Goal: Navigation & Orientation: Find specific page/section

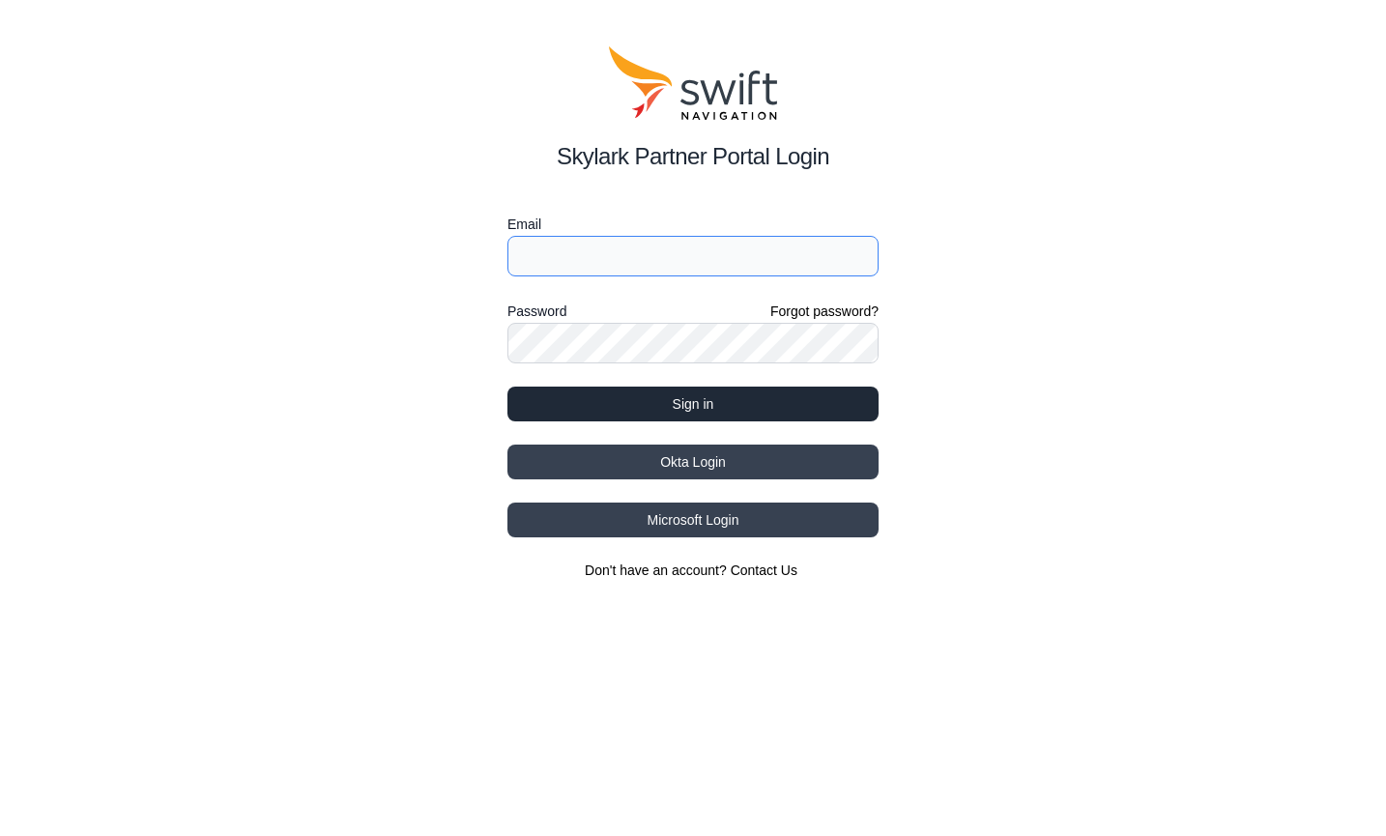
type input "cmaisonpierre@swift-nav.com"
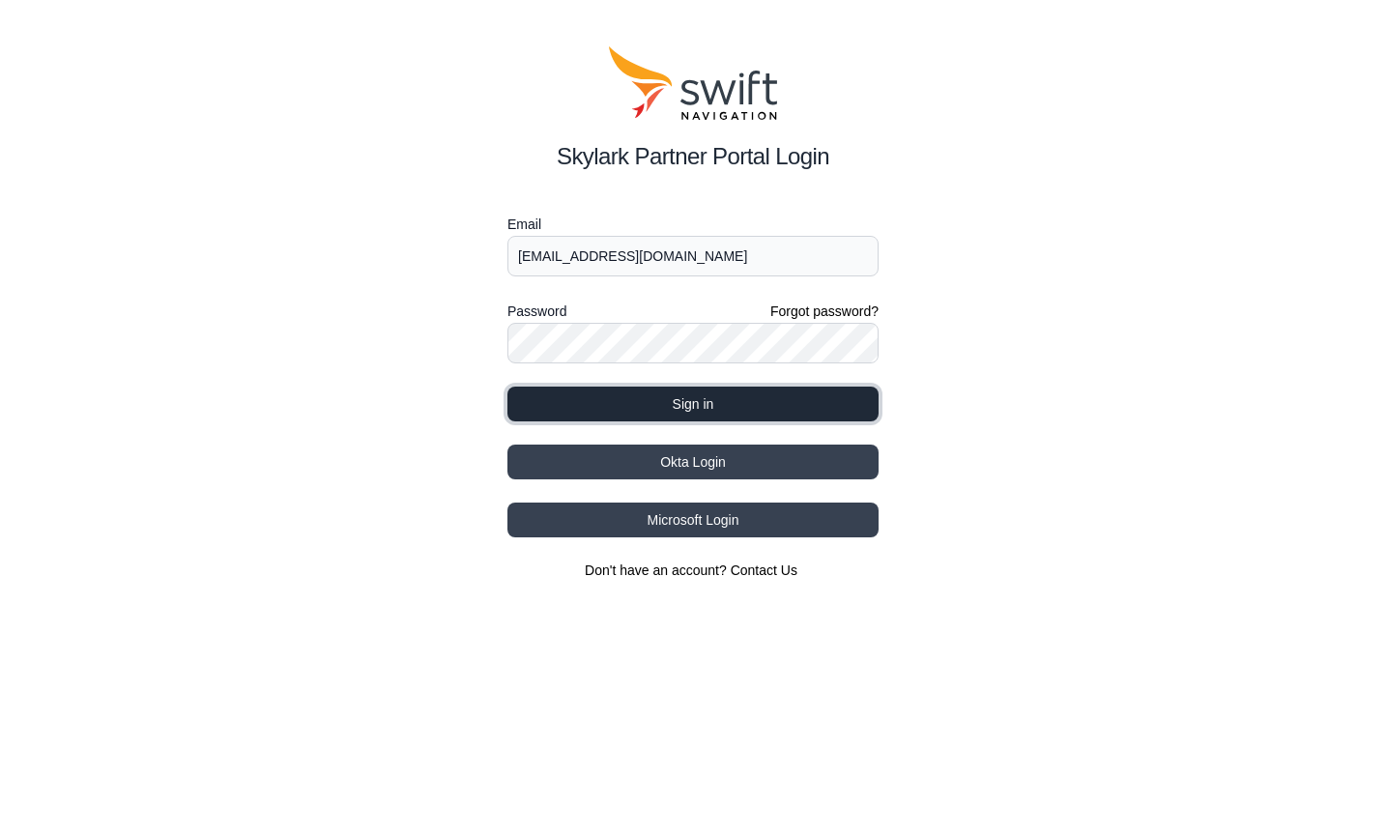
click at [696, 405] on button "Sign in" at bounding box center [692, 404] width 371 height 35
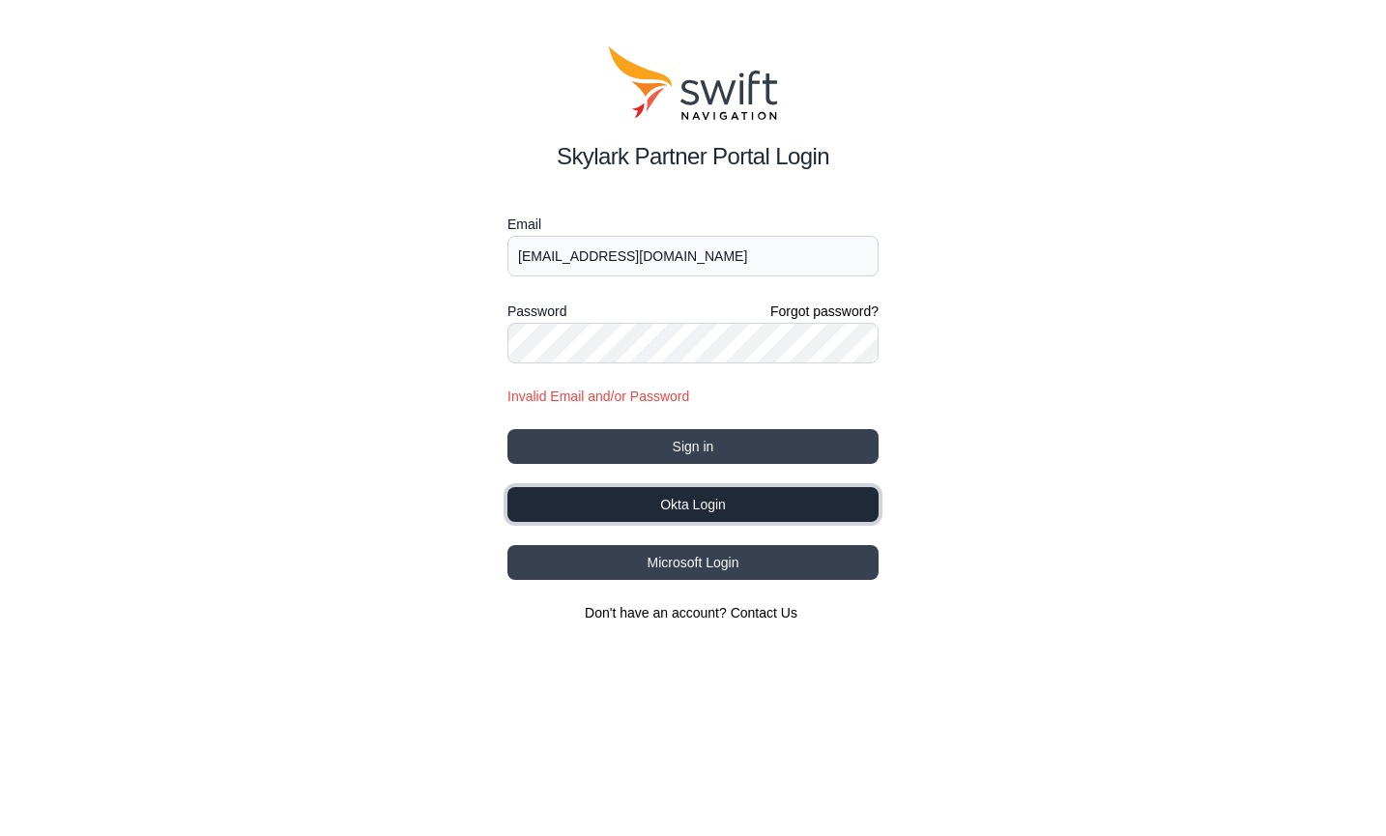
click at [706, 493] on button "Okta Login" at bounding box center [692, 504] width 371 height 35
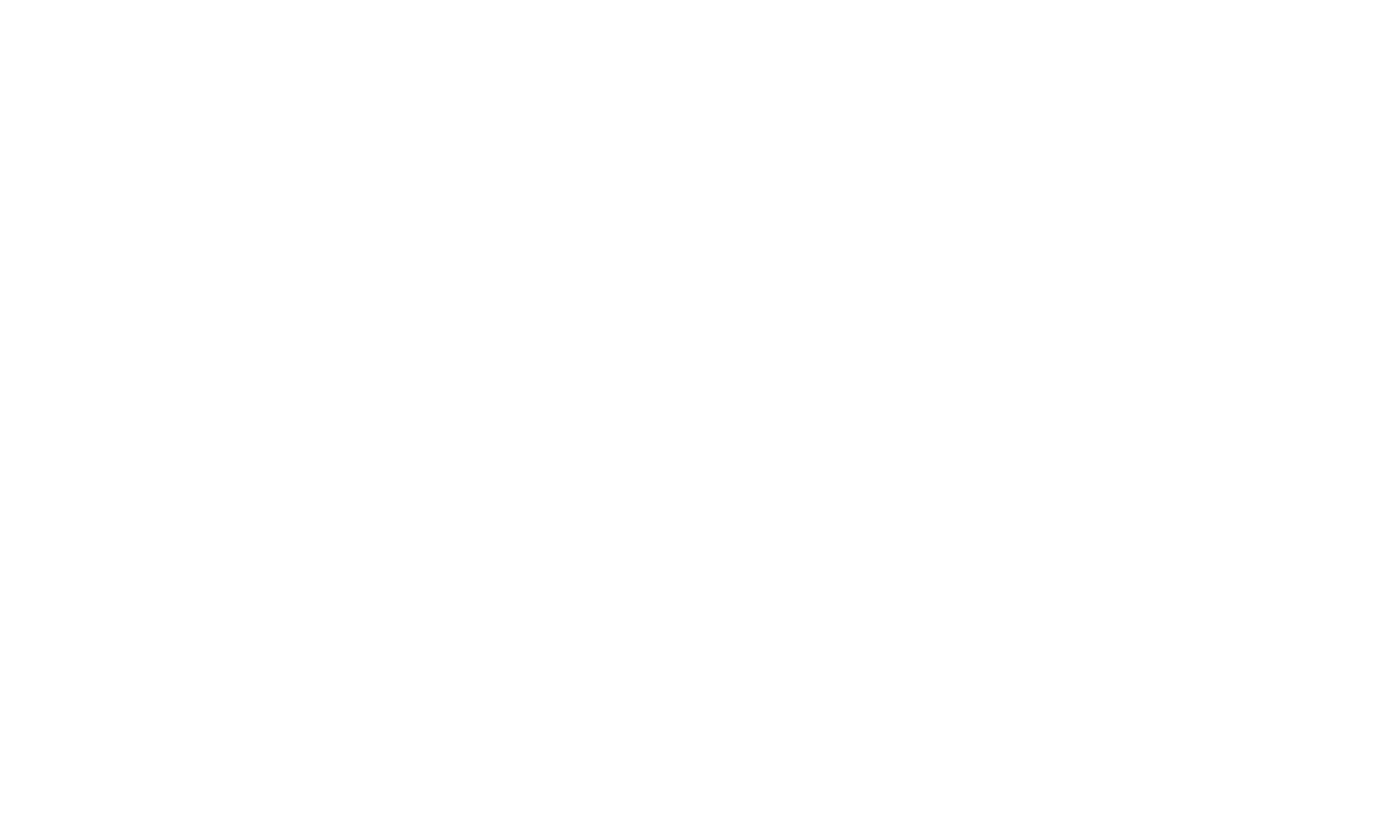
select select
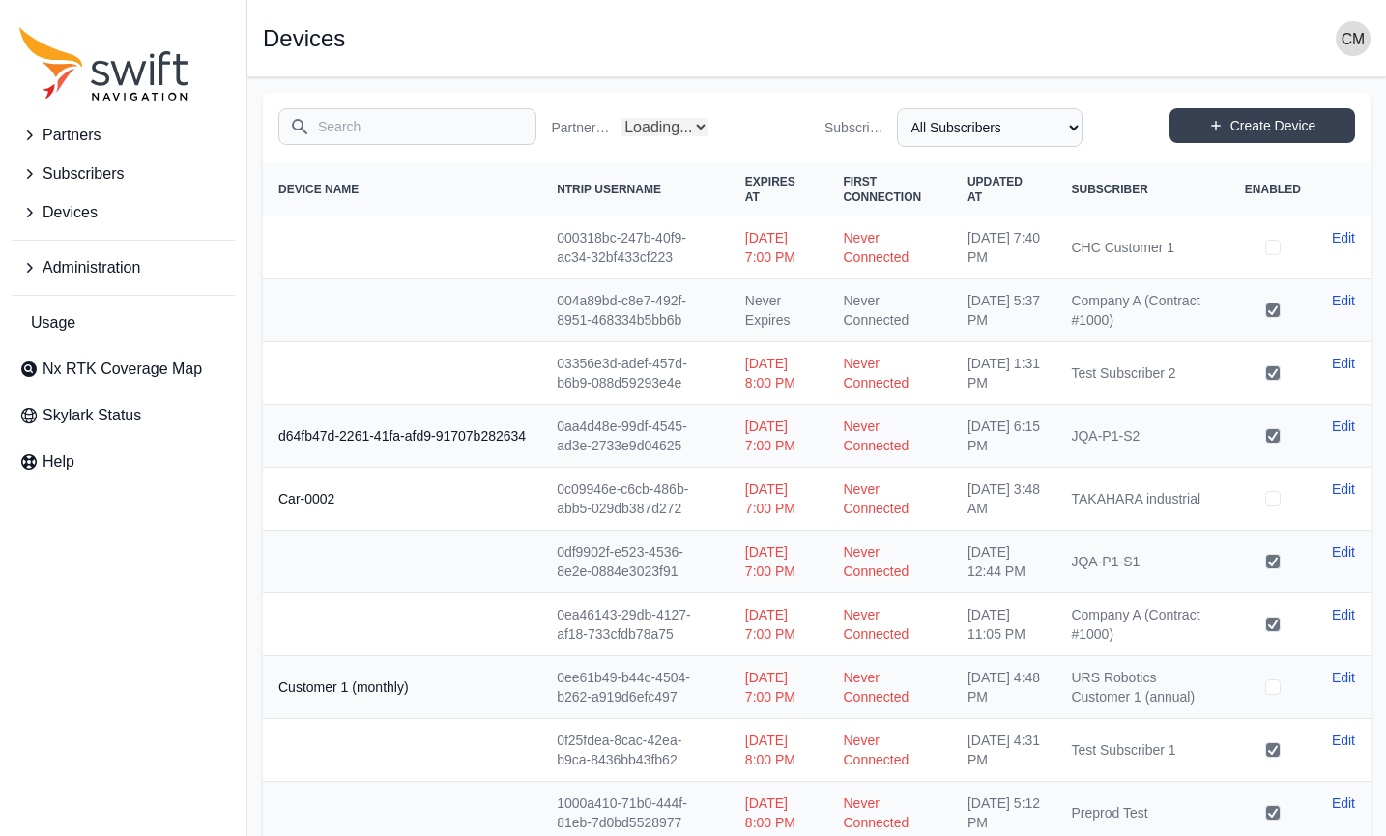
select select "Partner Name"
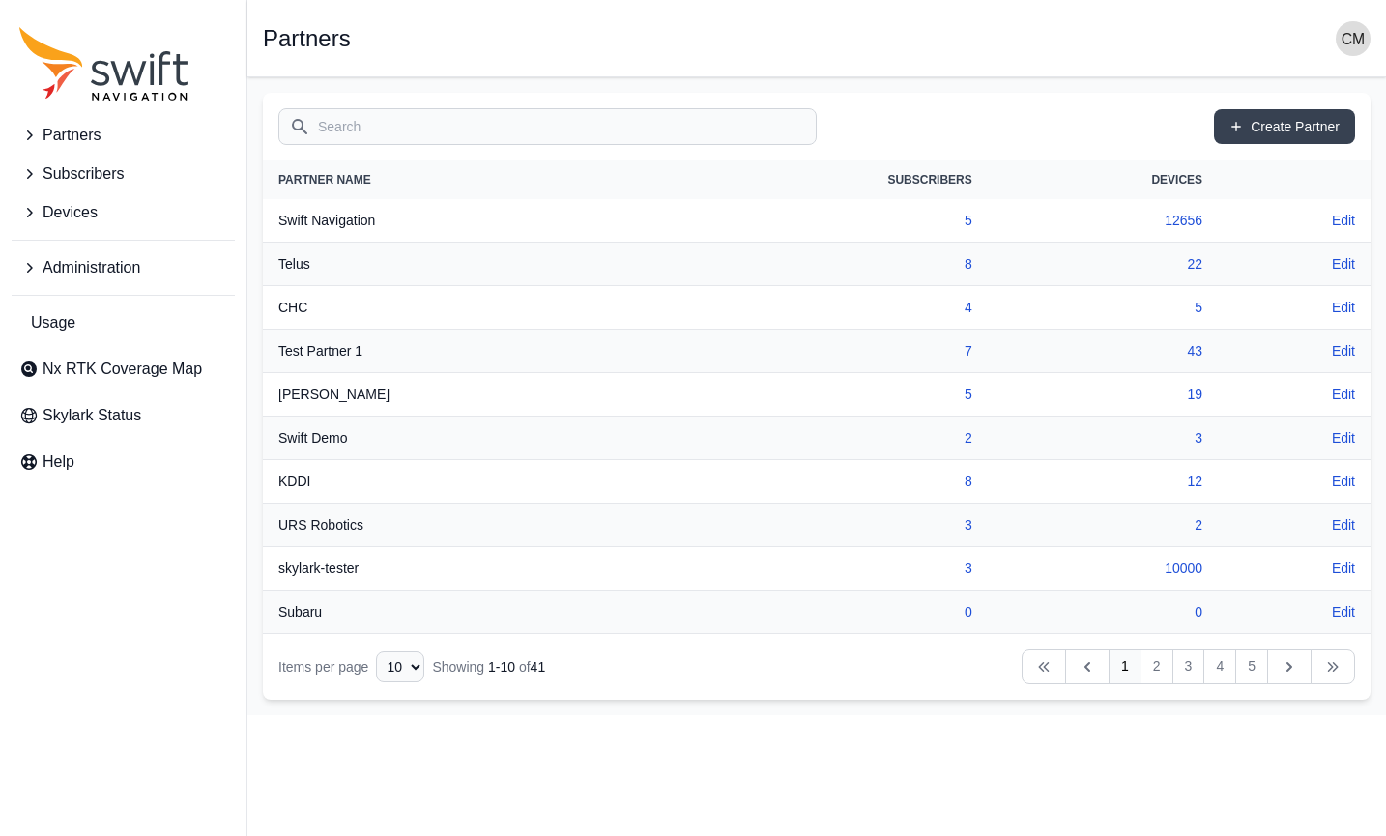
click at [59, 134] on span "Partners" at bounding box center [72, 135] width 58 height 23
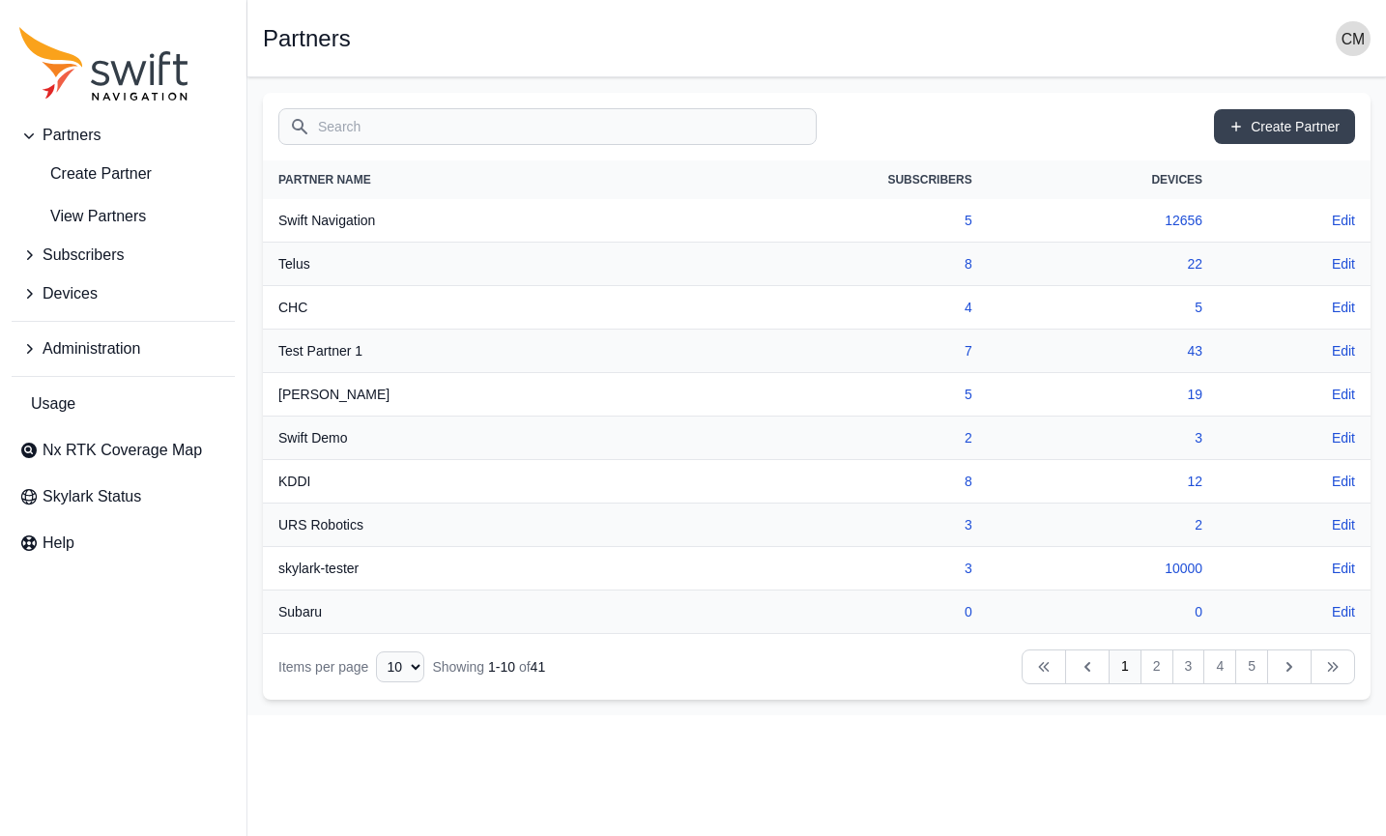
click at [42, 254] on button "Subscribers" at bounding box center [123, 255] width 223 height 39
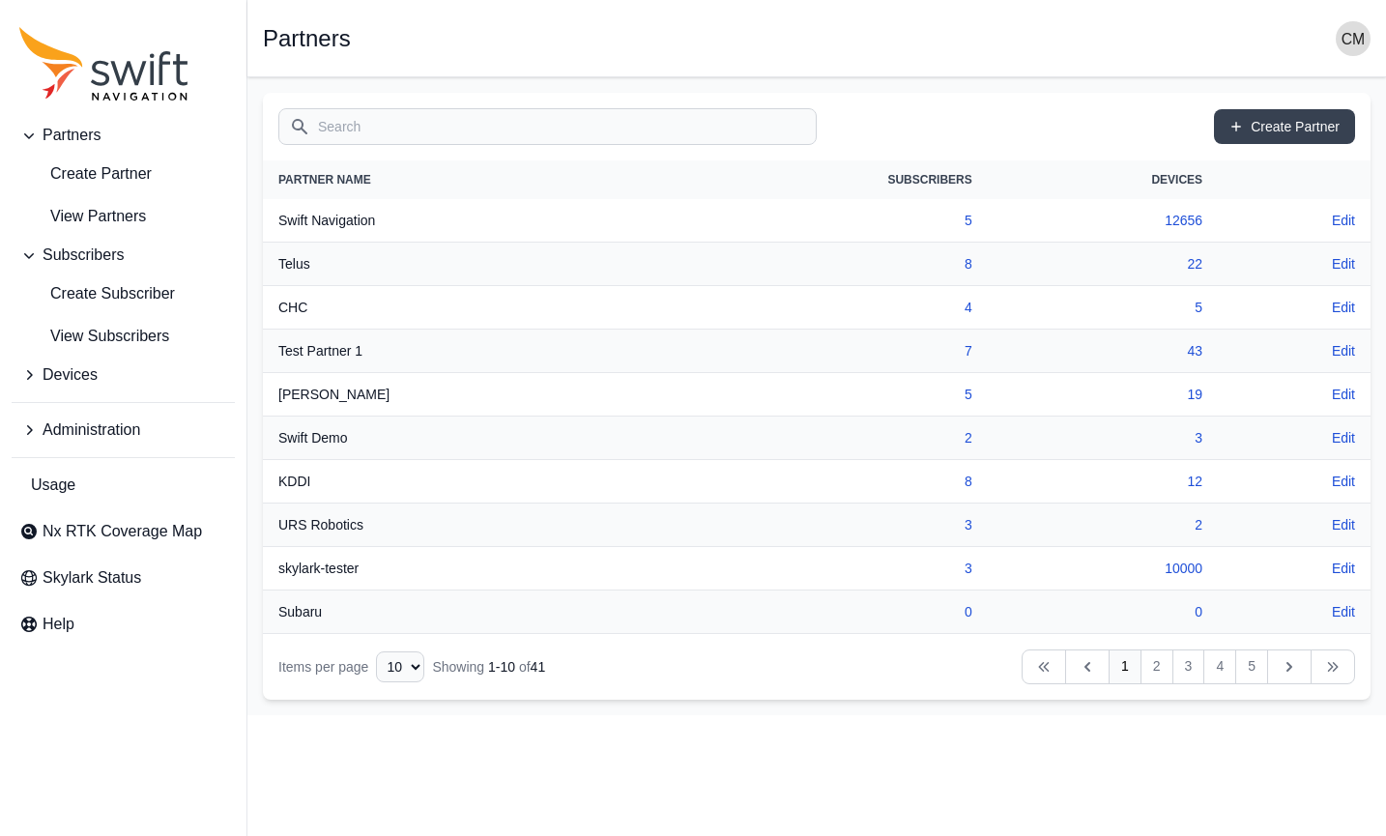
click at [46, 372] on span "Devices" at bounding box center [70, 374] width 55 height 23
